Goal: Information Seeking & Learning: Learn about a topic

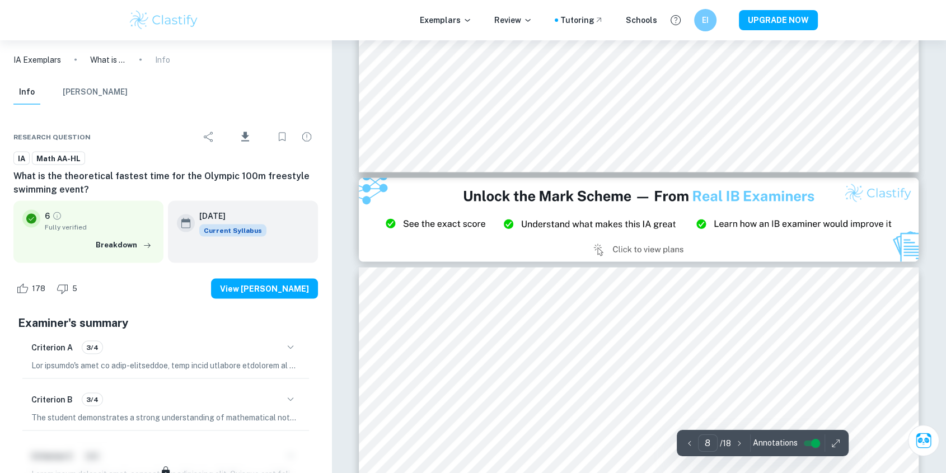
scroll to position [6516, 0]
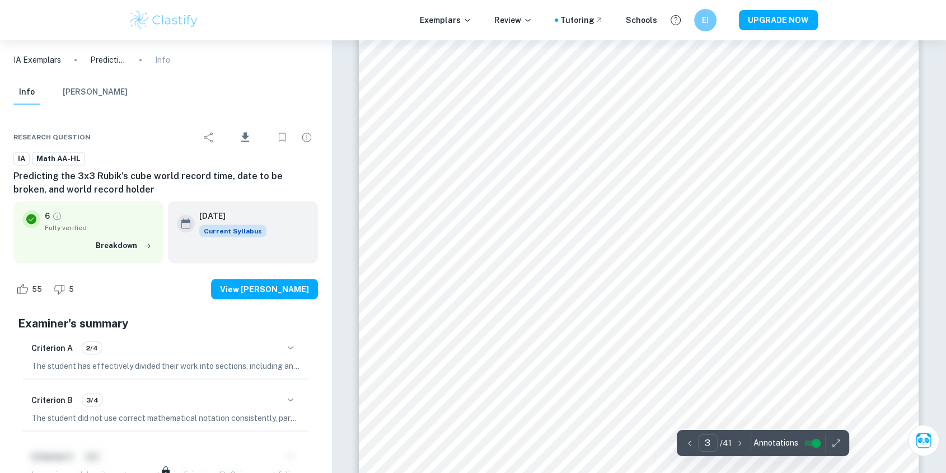
scroll to position [2113, 0]
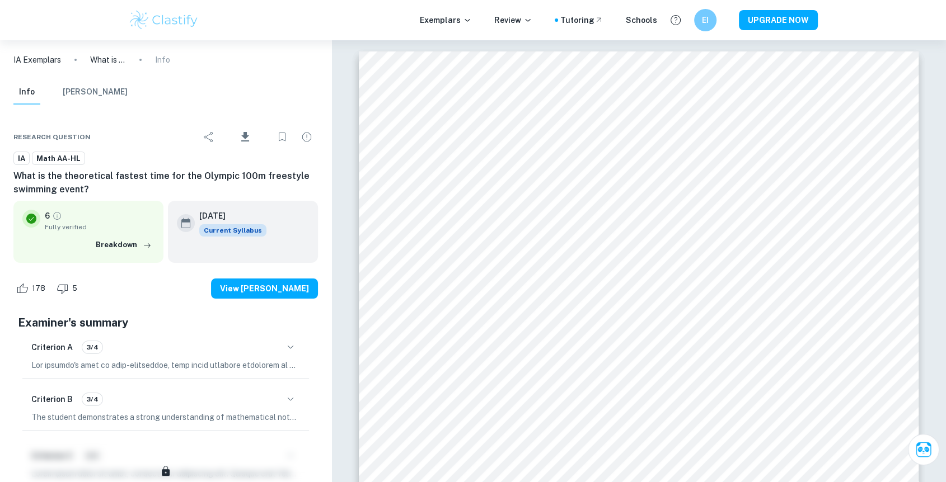
scroll to position [40, 0]
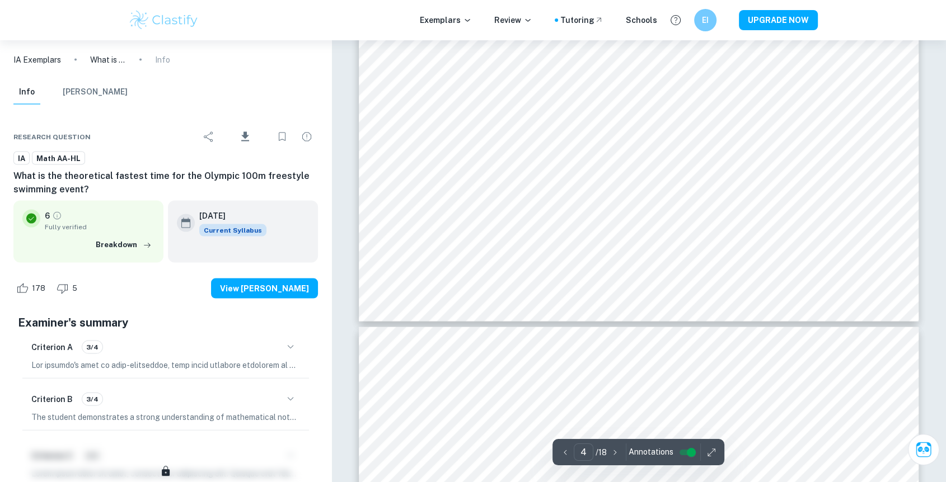
type input "3"
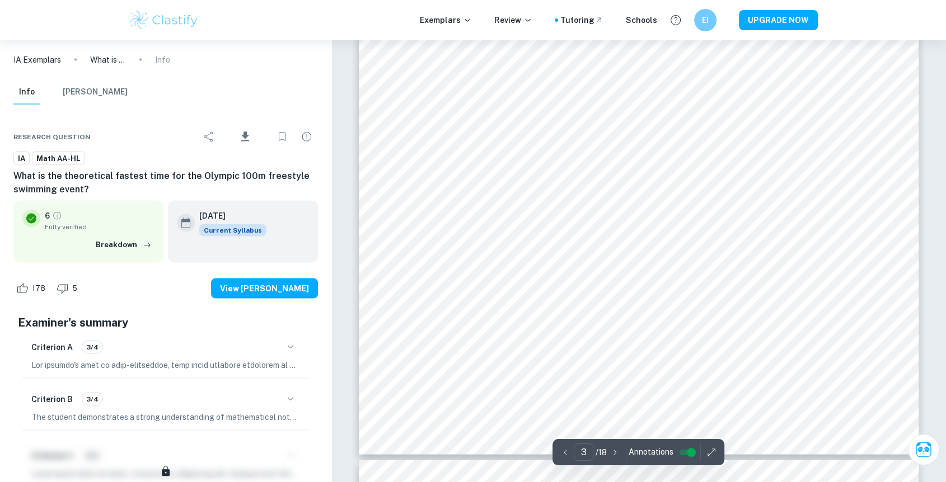
scroll to position [2154, 0]
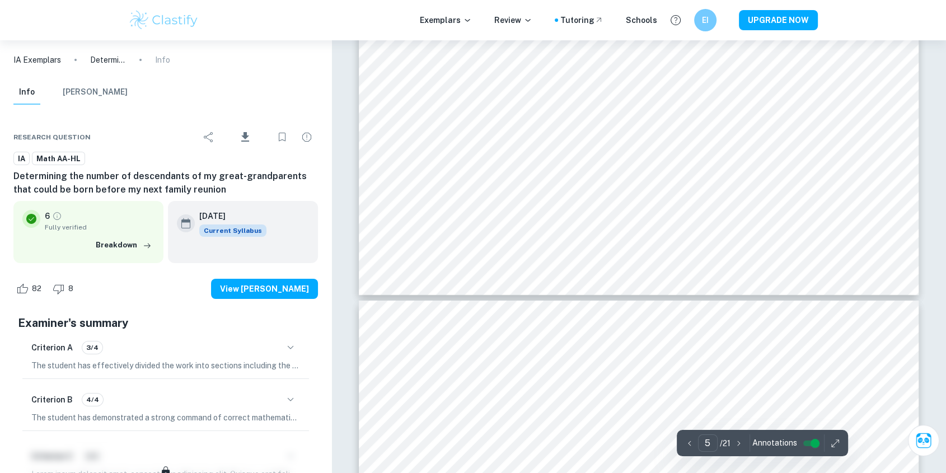
scroll to position [3917, 0]
